Goal: Information Seeking & Learning: Learn about a topic

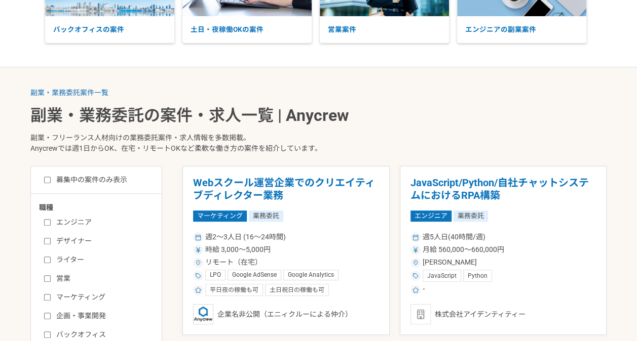
scroll to position [203, 0]
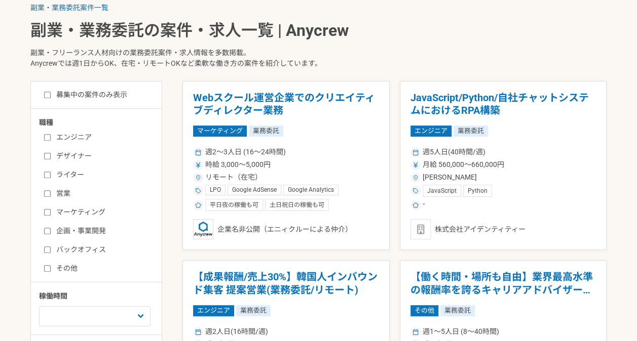
click at [52, 94] on label "募集中の案件のみ表示" at bounding box center [85, 95] width 83 height 11
click at [51, 94] on input "募集中の案件のみ表示" at bounding box center [47, 95] width 7 height 7
checkbox input "true"
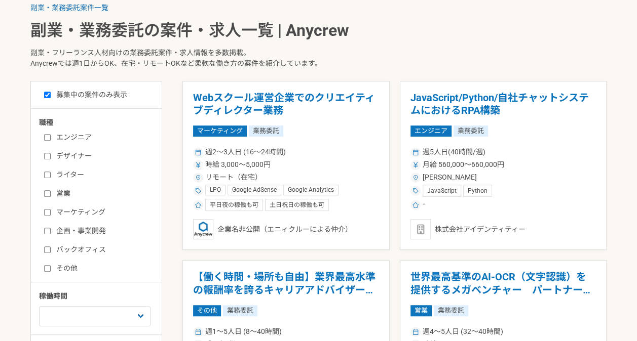
click at [48, 216] on label "マーケティング" at bounding box center [102, 212] width 116 height 11
click at [48, 216] on input "マーケティング" at bounding box center [47, 212] width 7 height 7
checkbox input "true"
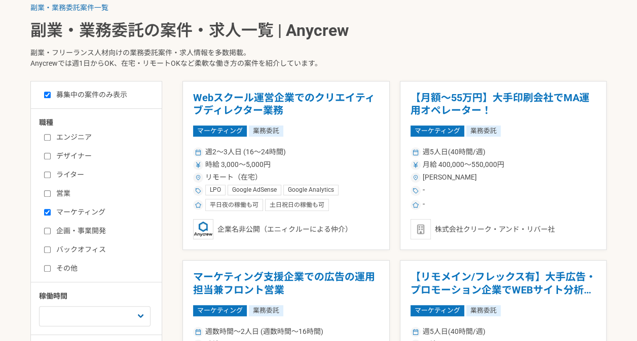
click at [48, 231] on input "企画・事業開発" at bounding box center [47, 231] width 7 height 7
checkbox input "true"
click at [44, 250] on input "バックオフィス" at bounding box center [47, 250] width 7 height 7
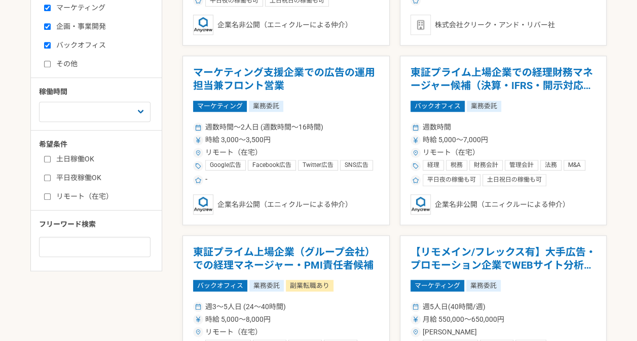
scroll to position [355, 0]
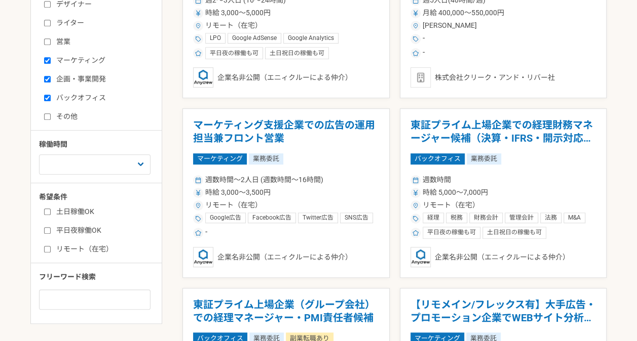
click at [46, 98] on input "バックオフィス" at bounding box center [47, 98] width 7 height 7
checkbox input "false"
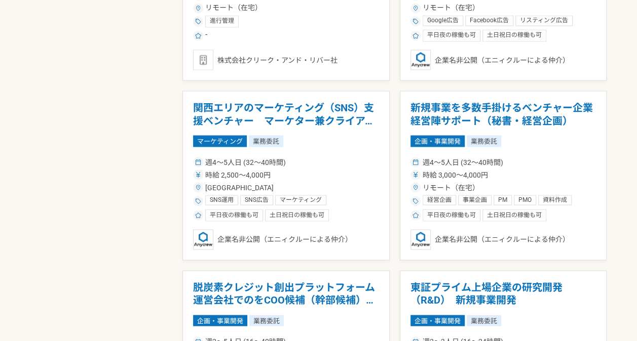
scroll to position [912, 0]
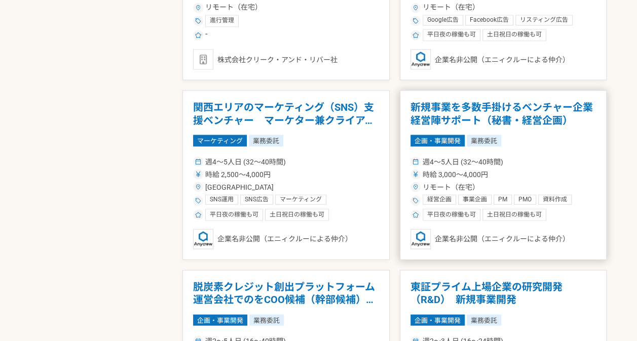
click at [458, 131] on article "新規事業を多数手掛けるベンチャー企業　経営陣サポート（秘書・経営企画） 企画・事業開発 業務委託 週4〜5人日 (32〜40時間) 時給 3,000〜4,00…" at bounding box center [503, 175] width 207 height 170
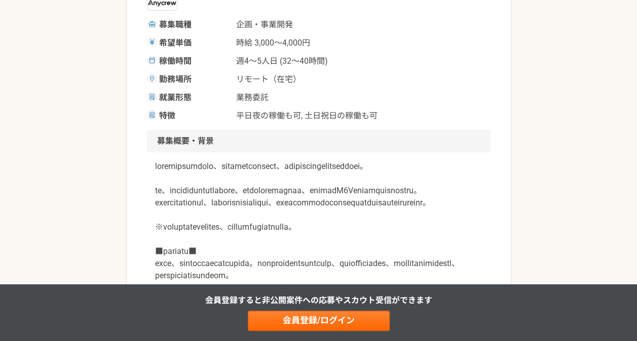
scroll to position [203, 0]
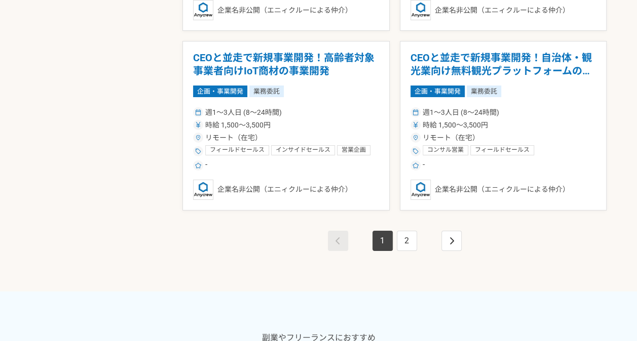
scroll to position [1874, 0]
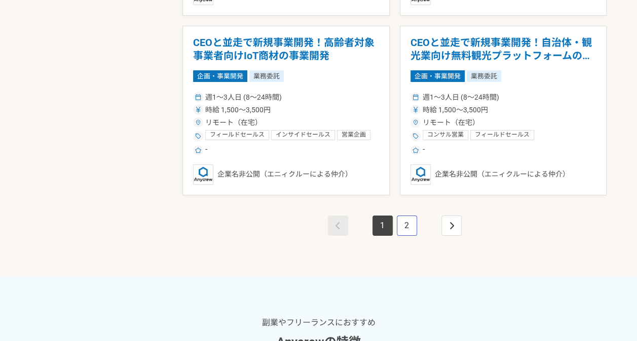
click at [410, 224] on link "2" at bounding box center [407, 226] width 20 height 20
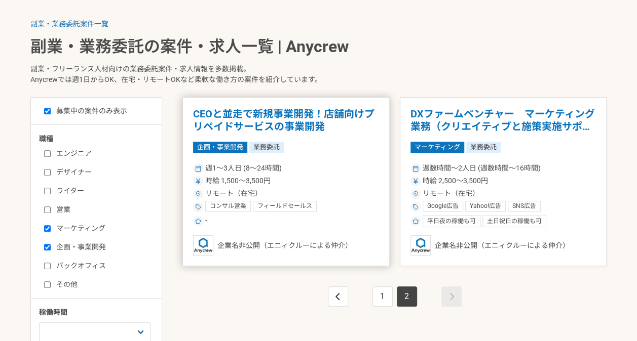
scroll to position [203, 0]
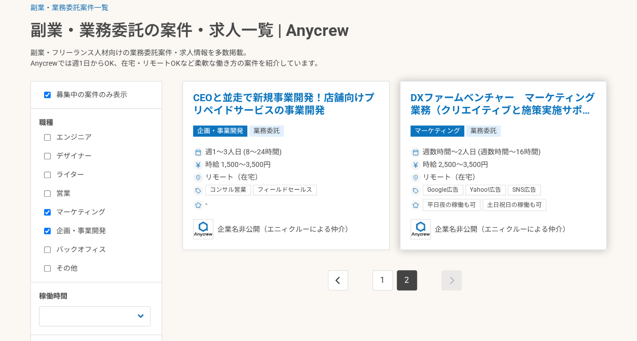
click at [503, 168] on div "時給 2,500〜3,500円" at bounding box center [503, 165] width 186 height 11
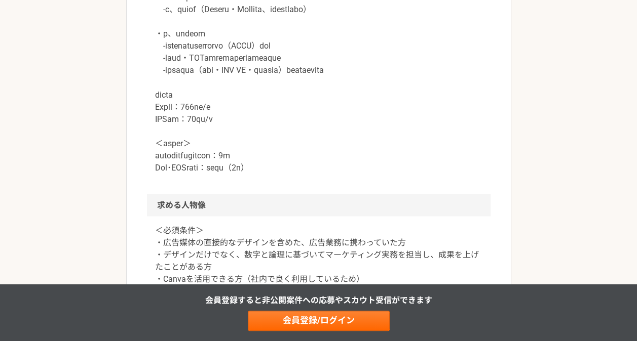
scroll to position [861, 0]
